Goal: Navigation & Orientation: Find specific page/section

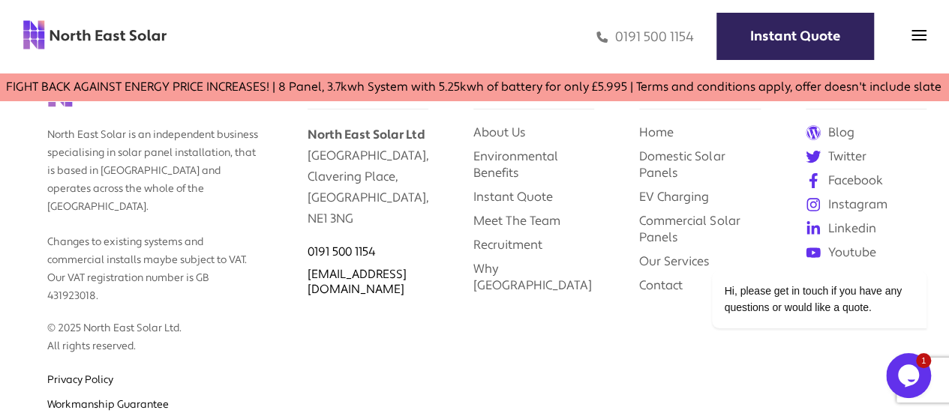
scroll to position [5474, 0]
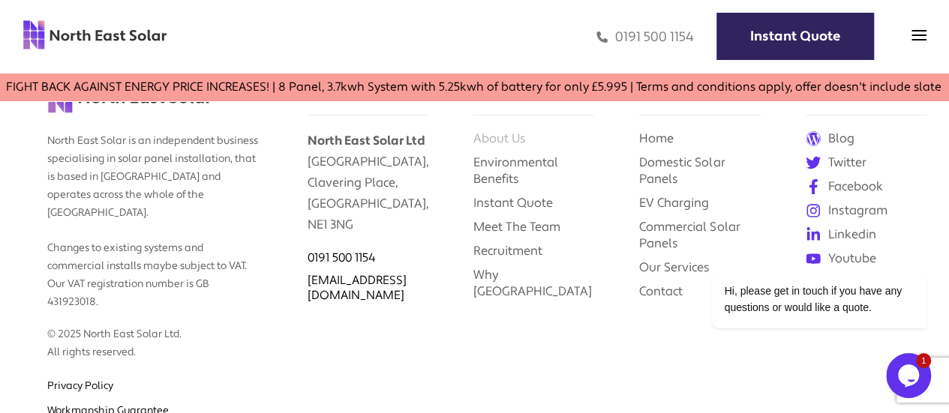
click at [500, 146] on link "About Us" at bounding box center [499, 138] width 52 height 16
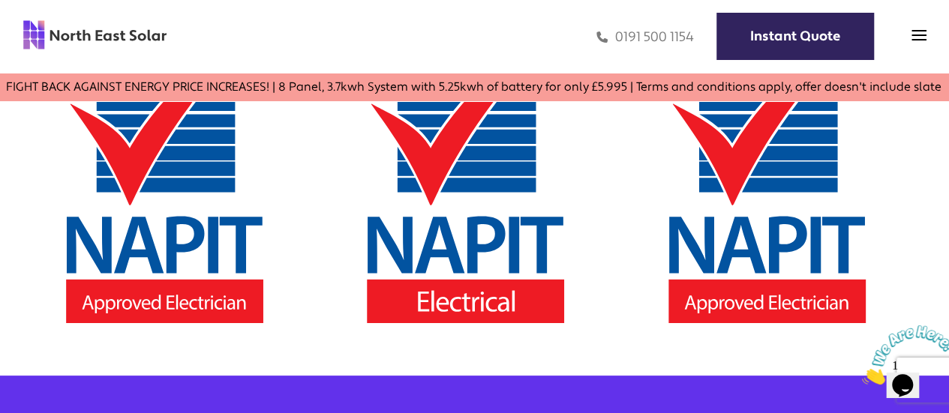
scroll to position [2235, 0]
